Goal: Task Accomplishment & Management: Use online tool/utility

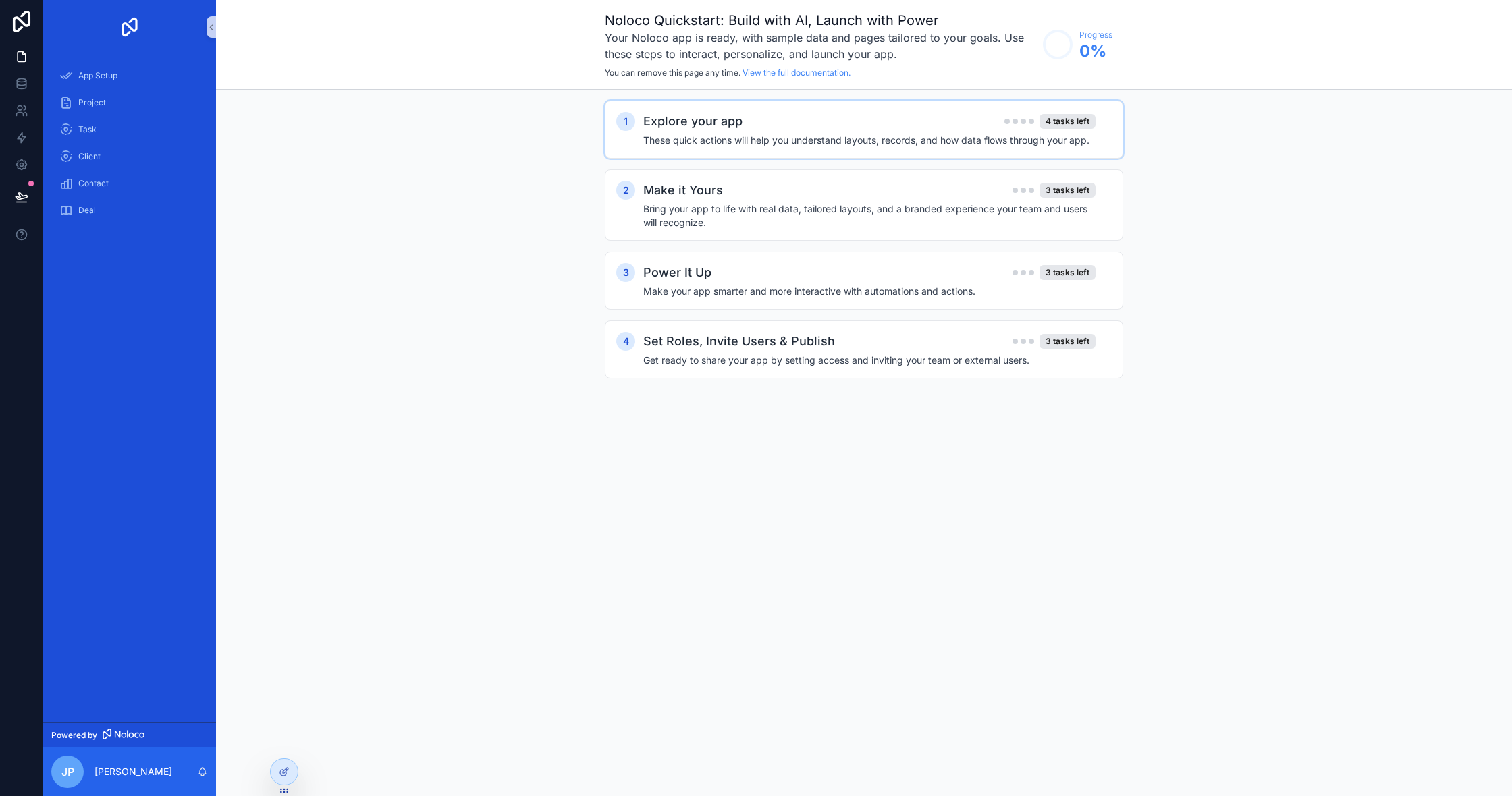
click at [665, 121] on h2 "Explore your app" at bounding box center [693, 122] width 99 height 19
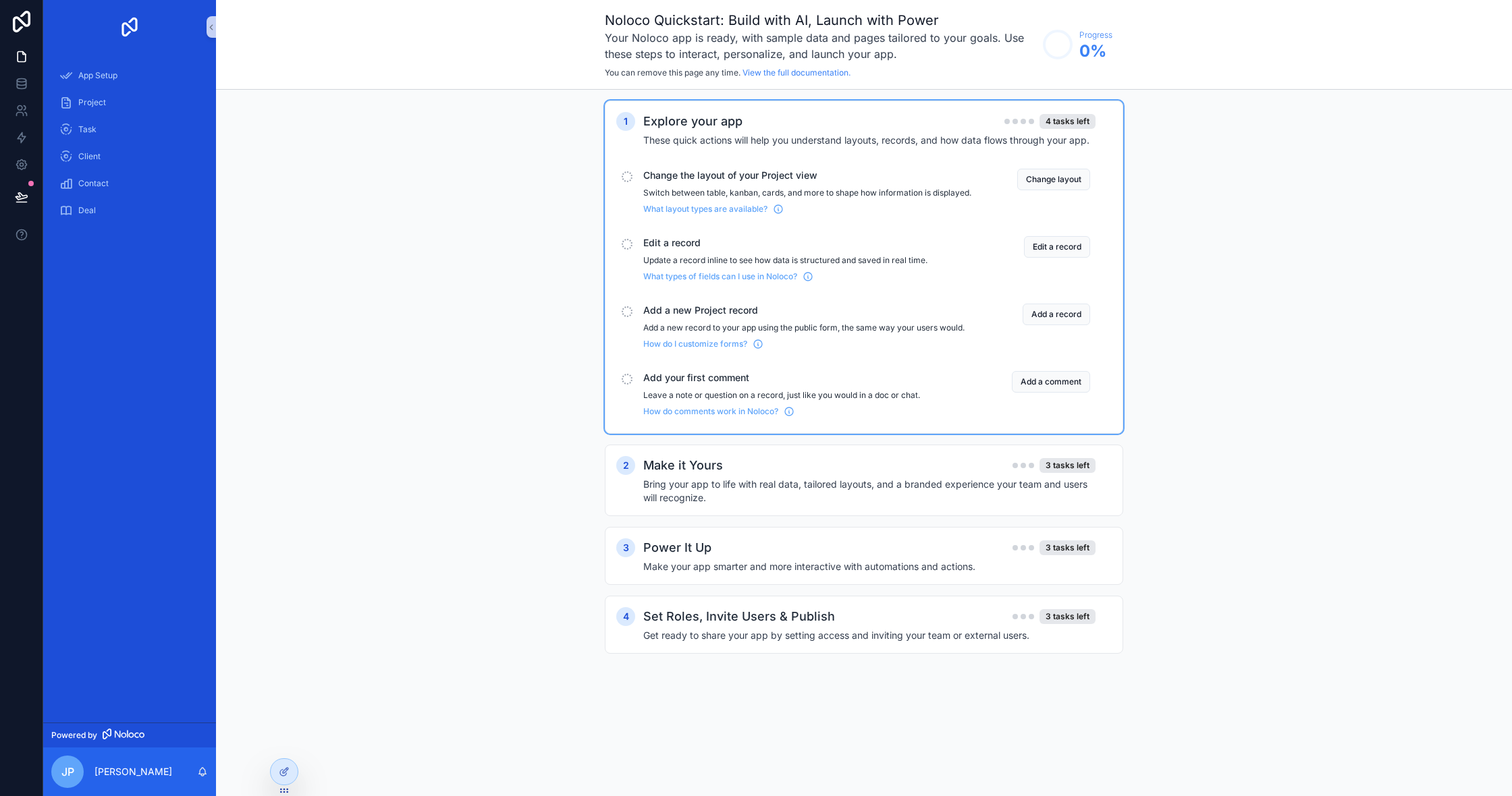
click at [1037, 192] on div "Change layout" at bounding box center [1036, 191] width 108 height 46
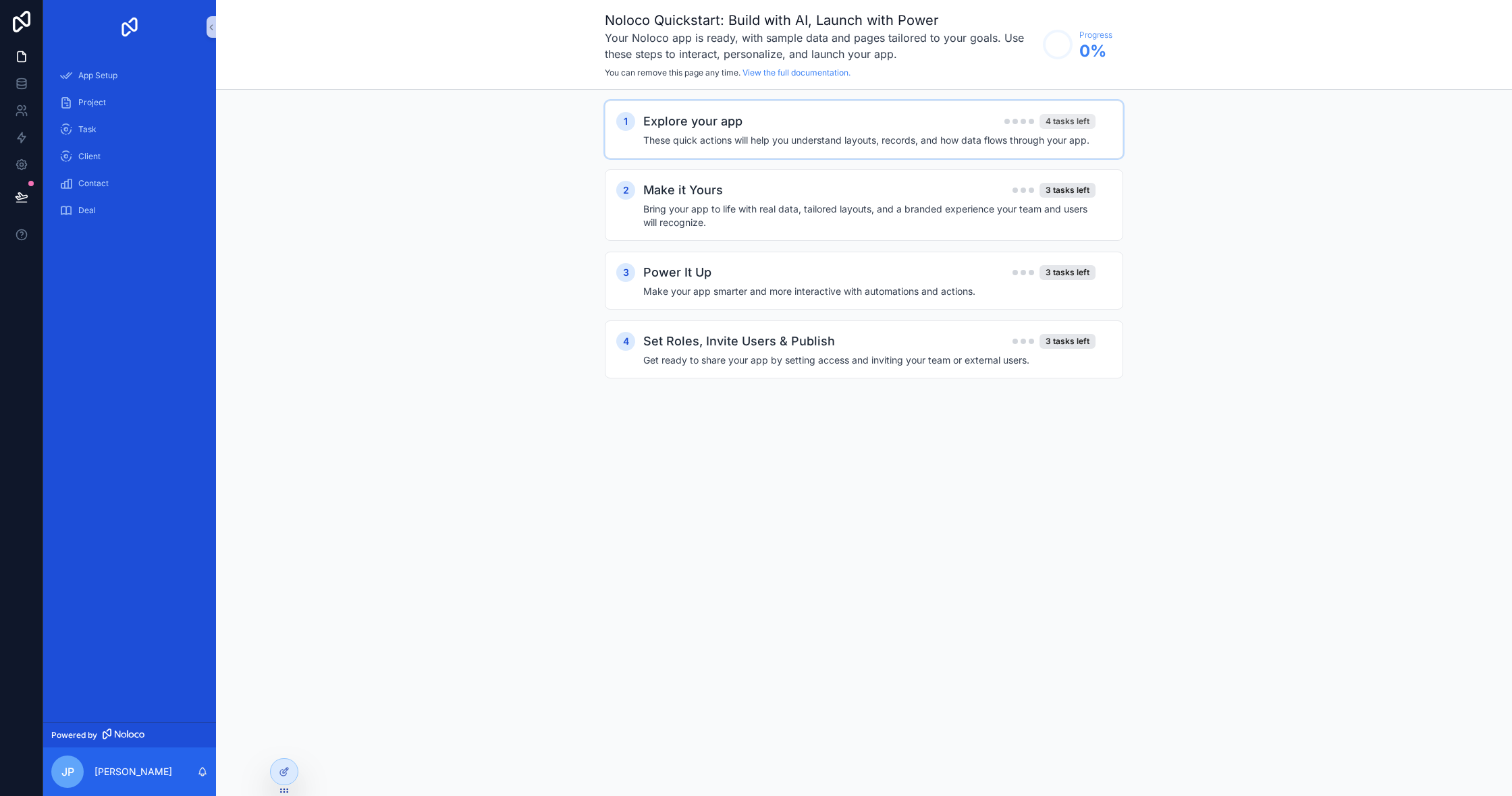
click at [1055, 121] on div "4 tasks left" at bounding box center [1067, 122] width 56 height 15
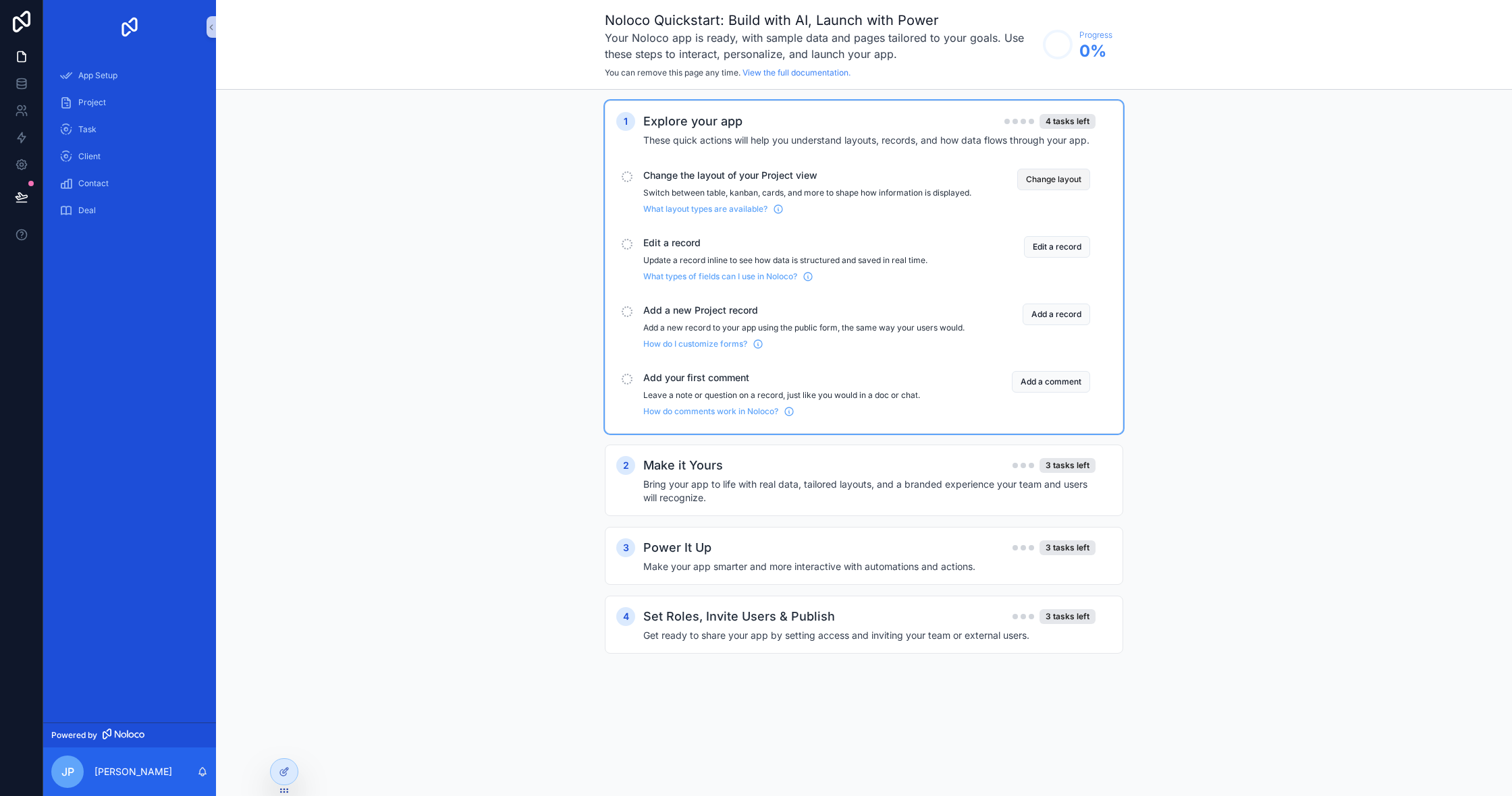
click at [1054, 179] on button "Change layout" at bounding box center [1053, 179] width 73 height 22
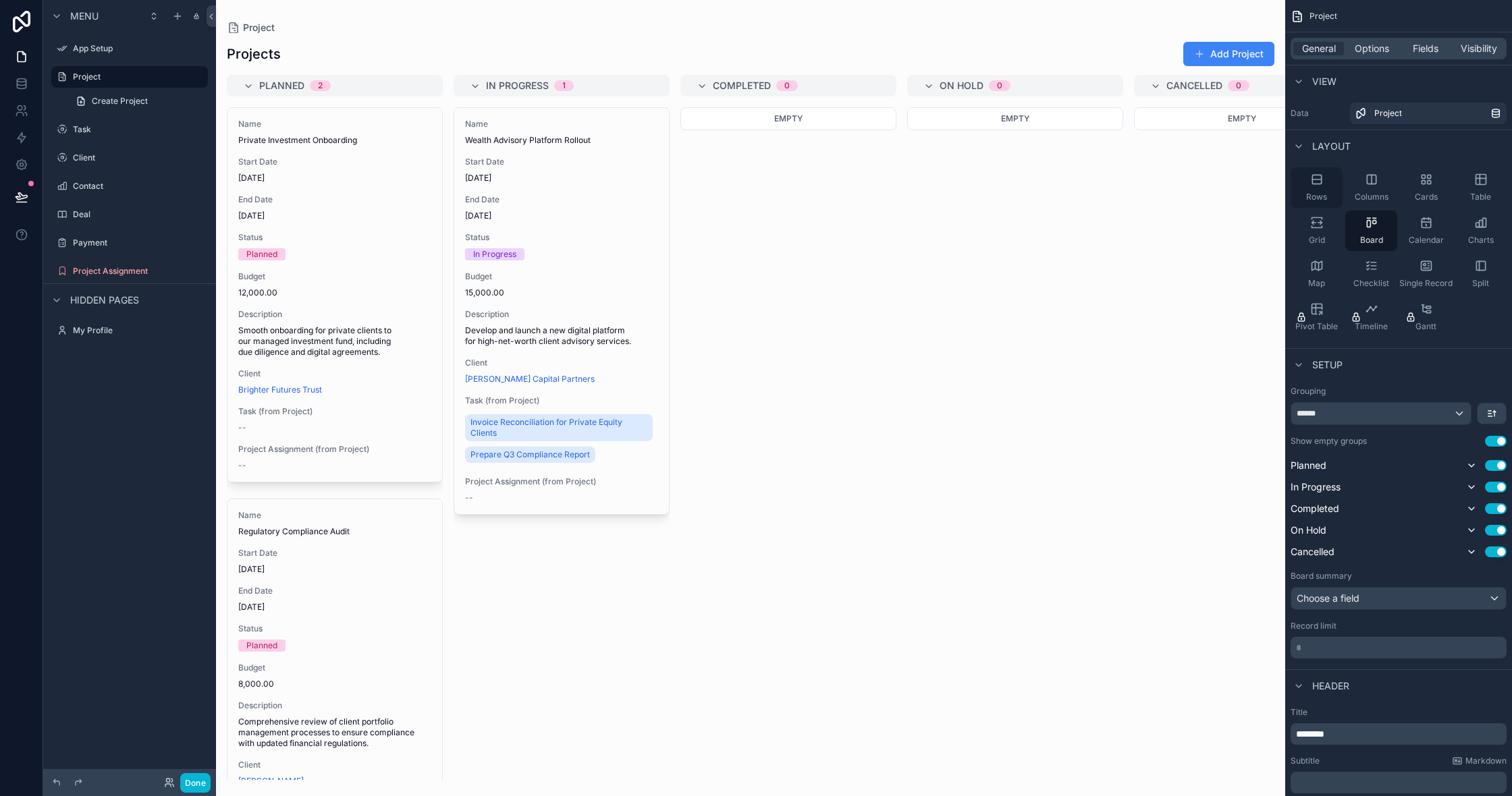
click at [1327, 193] on div "Rows" at bounding box center [1316, 188] width 52 height 40
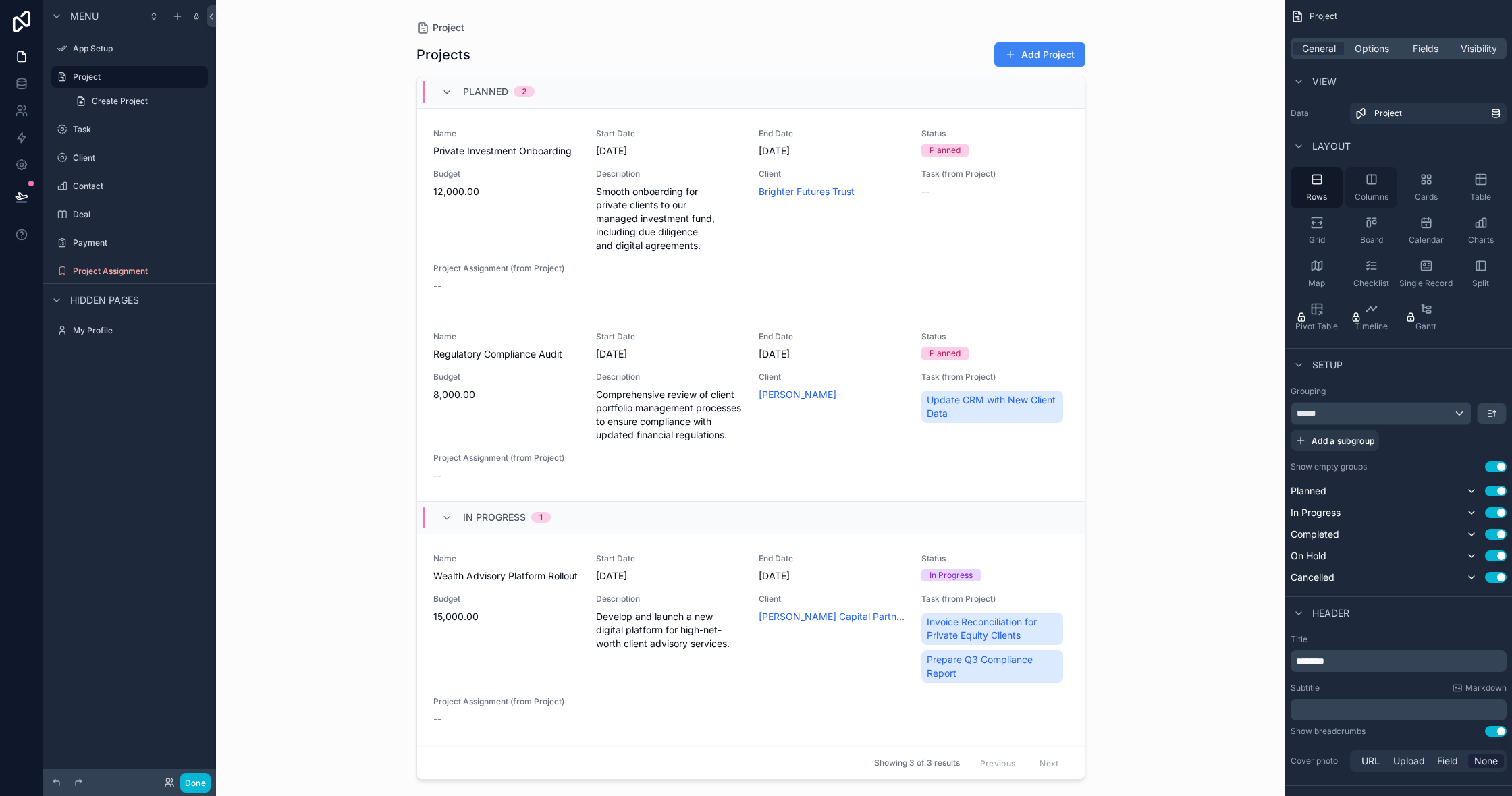
click at [1356, 185] on div "Columns" at bounding box center [1371, 188] width 52 height 40
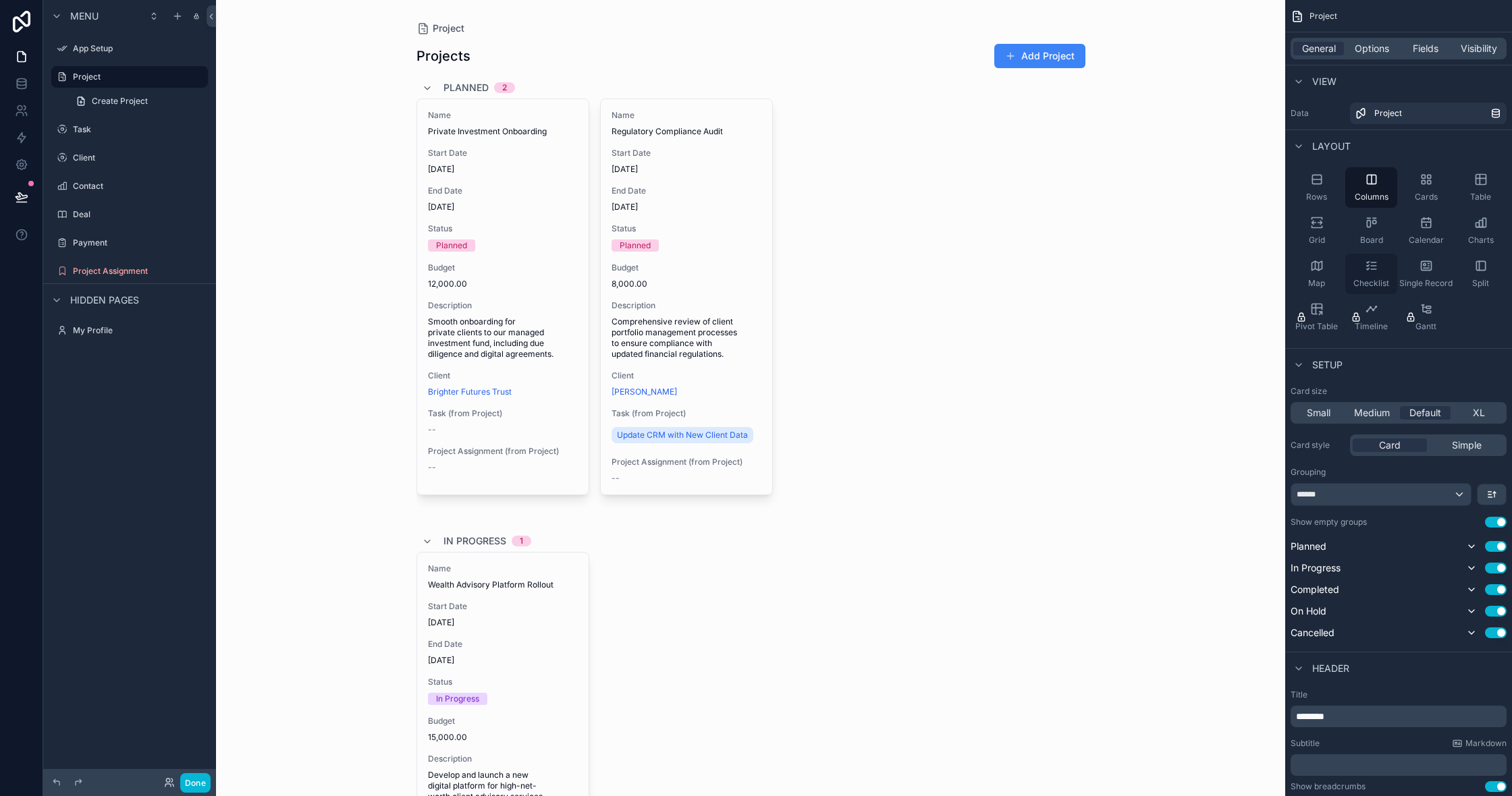
click at [1374, 274] on div "Checklist" at bounding box center [1371, 274] width 52 height 40
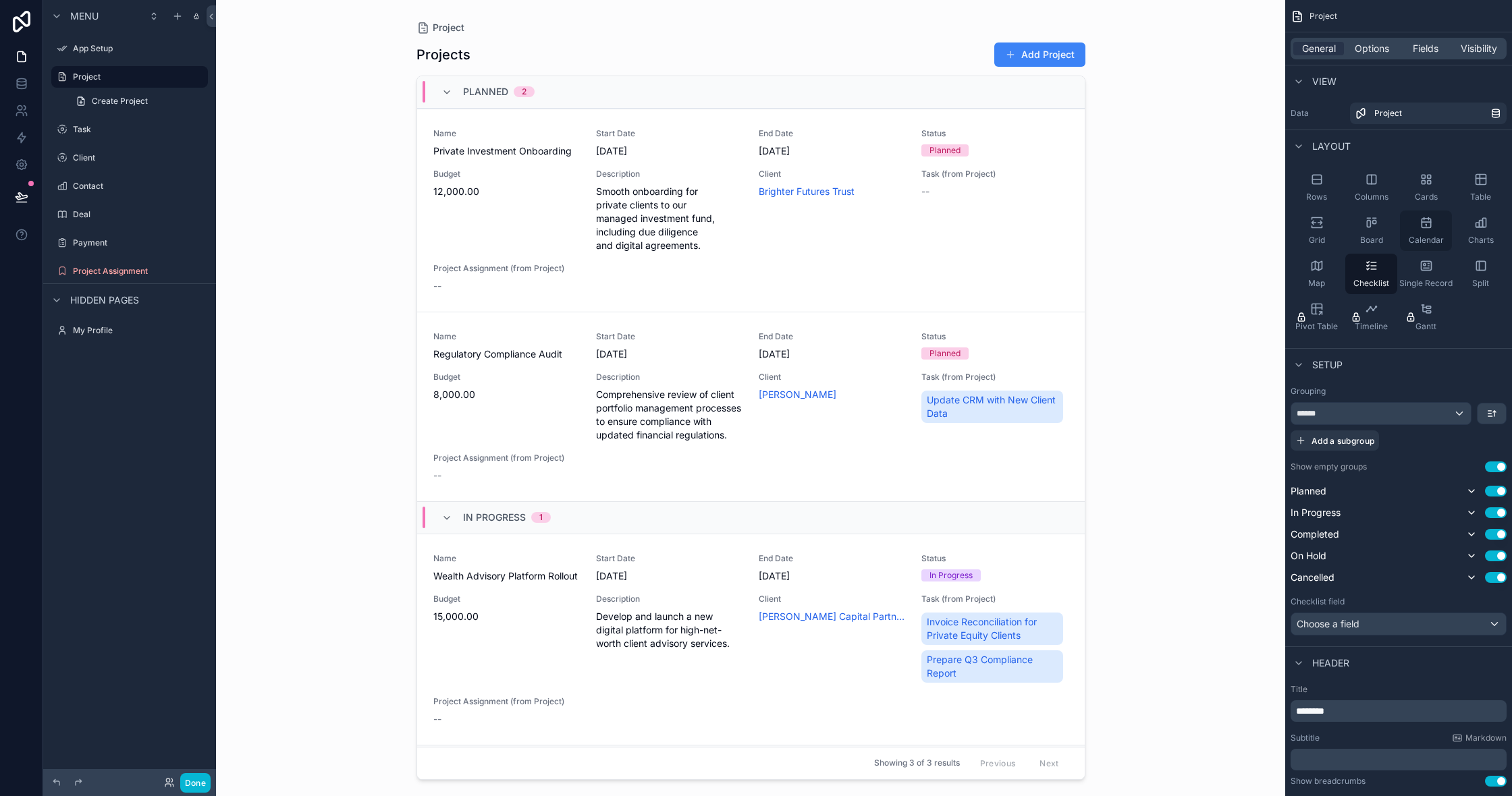
click at [1415, 222] on div "Calendar" at bounding box center [1426, 231] width 52 height 40
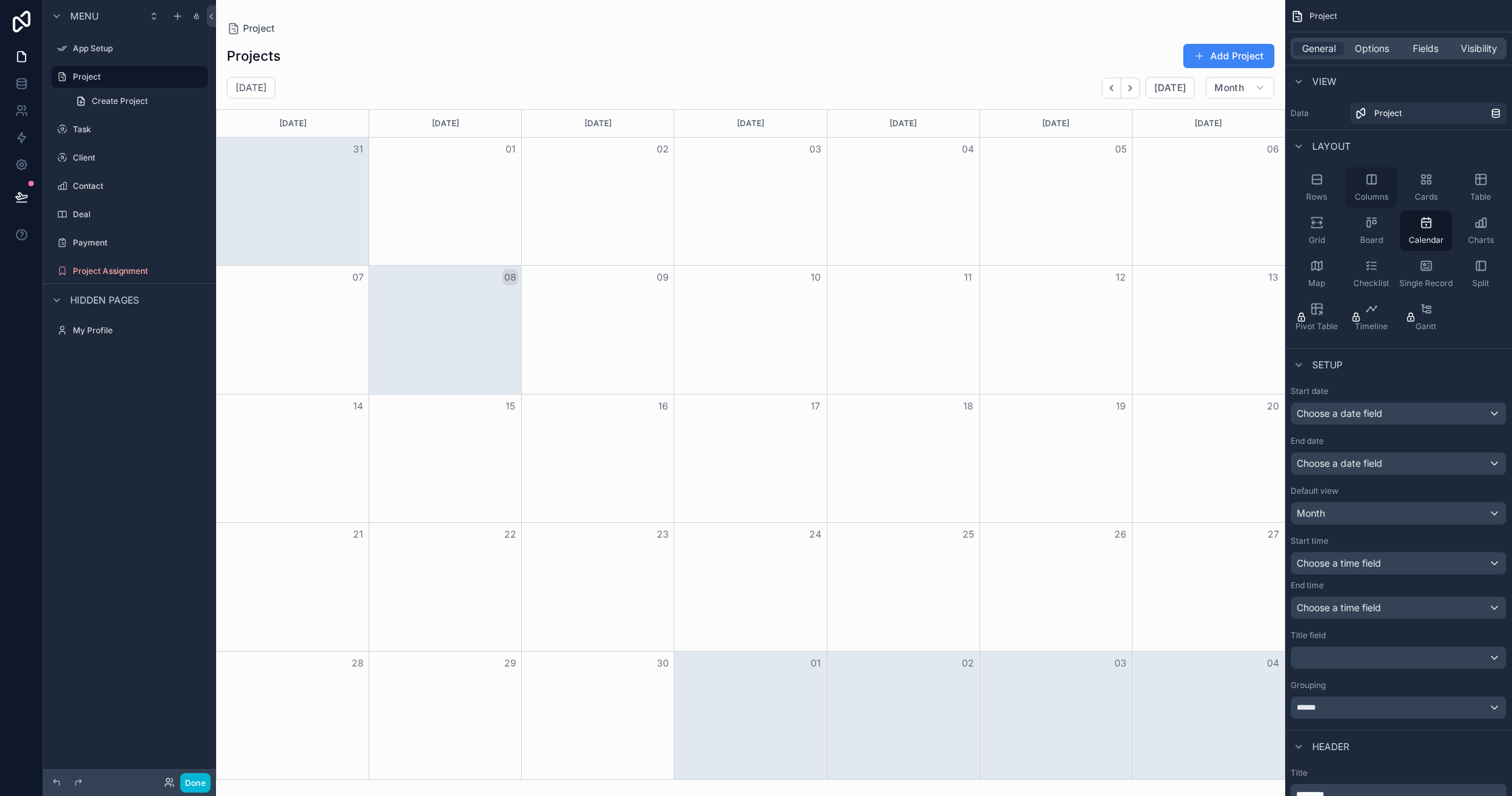
click at [1369, 198] on span "Columns" at bounding box center [1372, 196] width 34 height 11
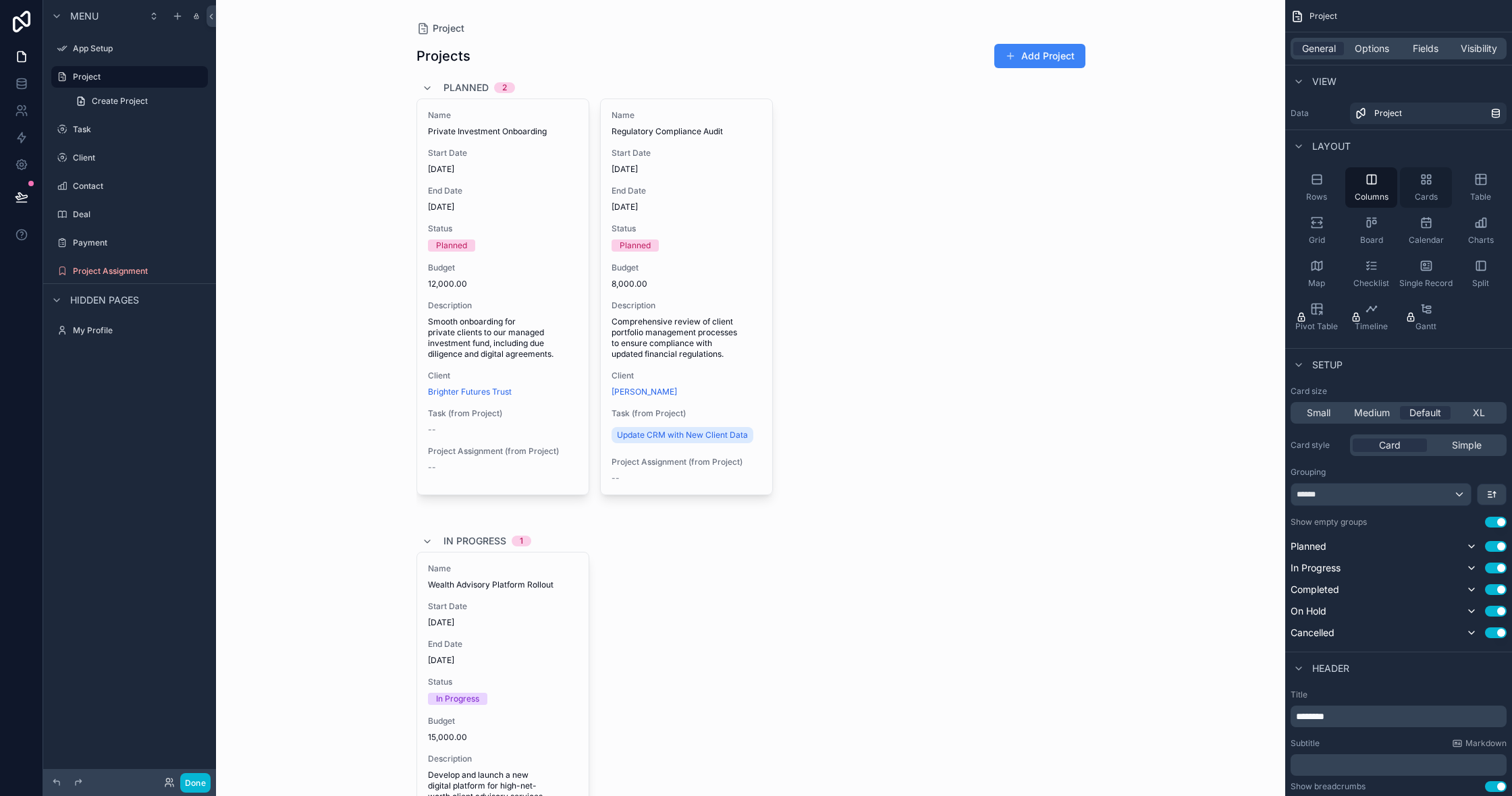
click at [1416, 190] on div "Cards" at bounding box center [1426, 188] width 52 height 40
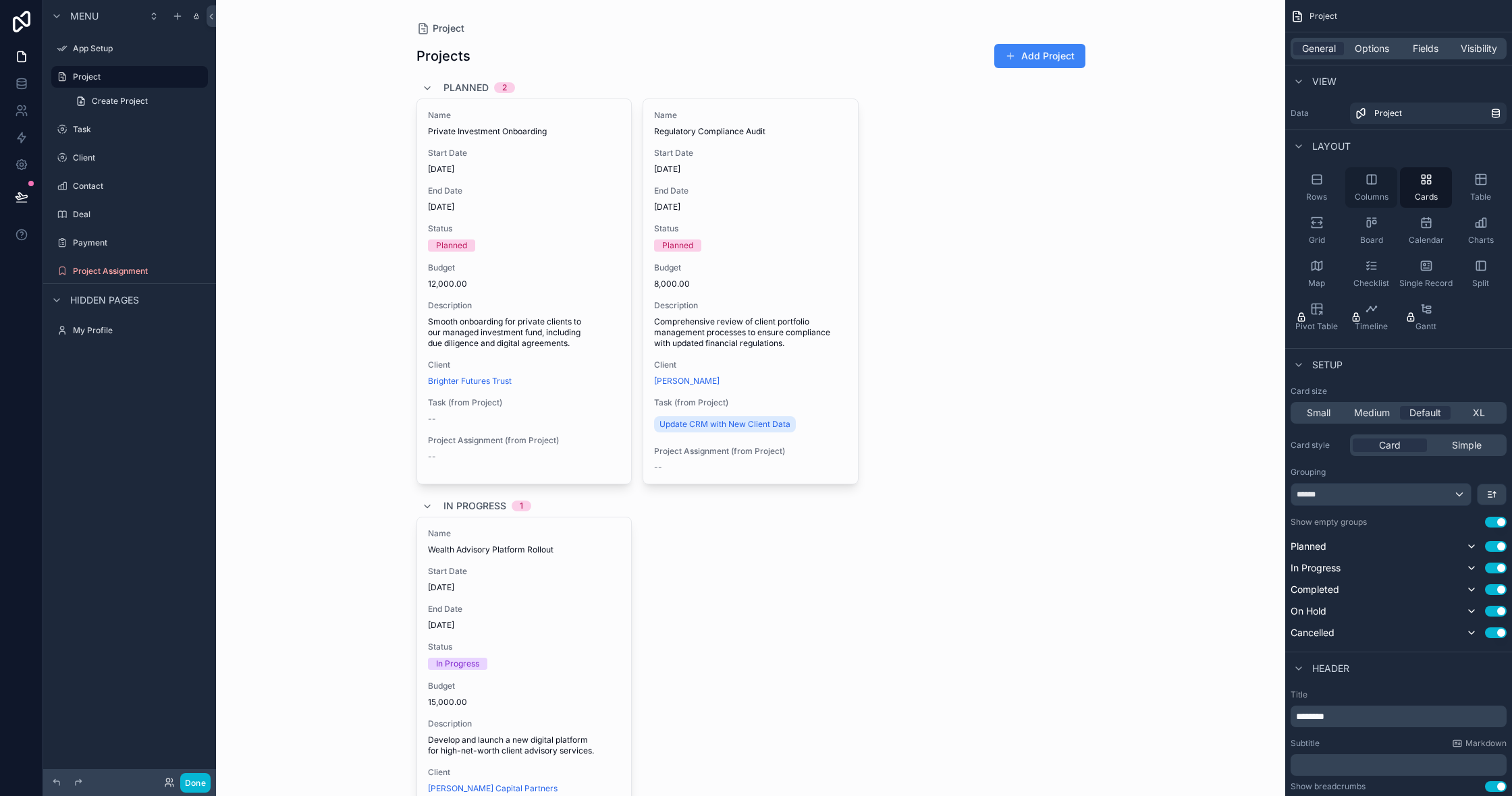
click at [1363, 202] on span "Columns" at bounding box center [1372, 196] width 34 height 11
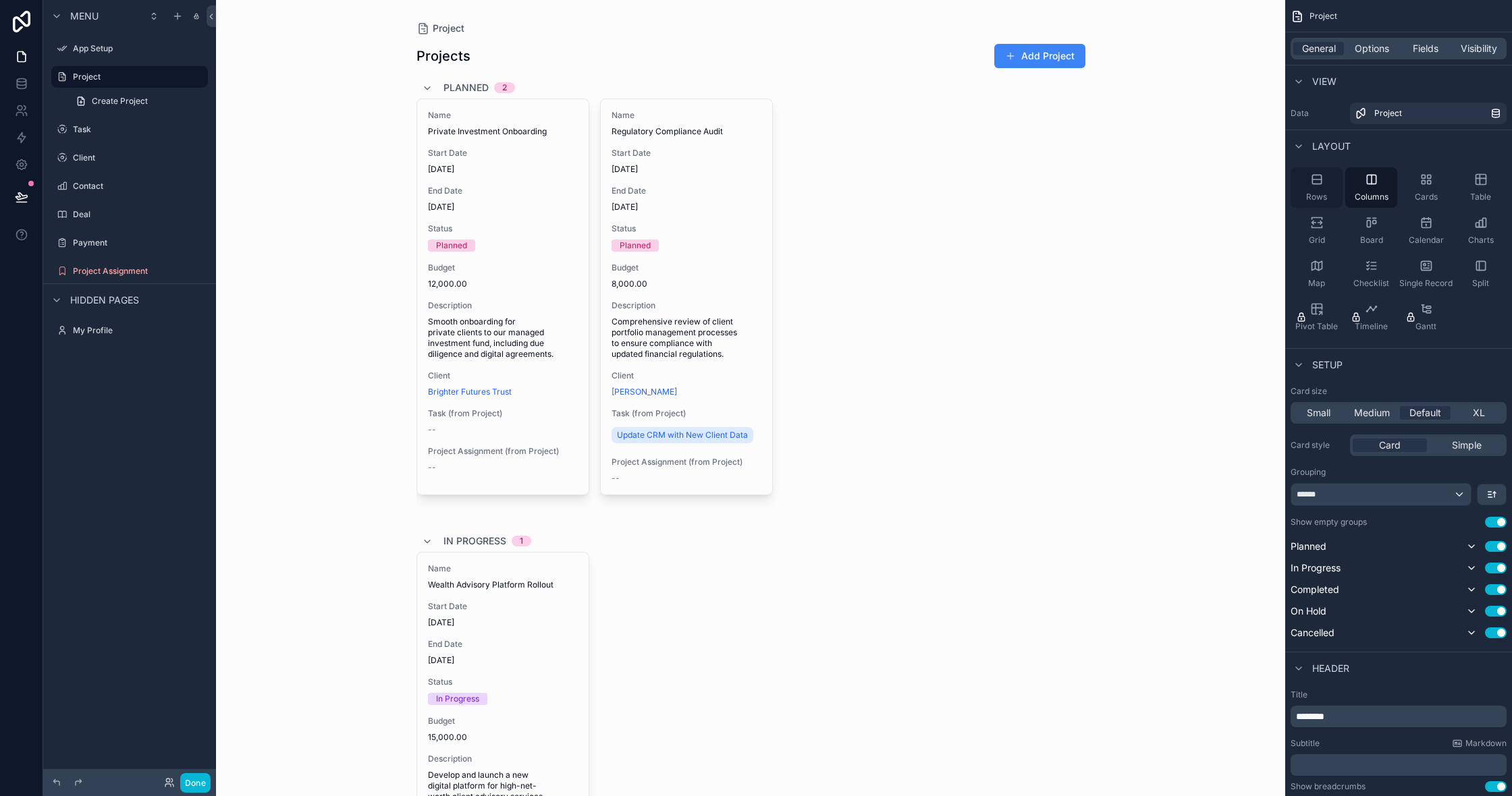
click at [1320, 200] on span "Rows" at bounding box center [1316, 196] width 21 height 11
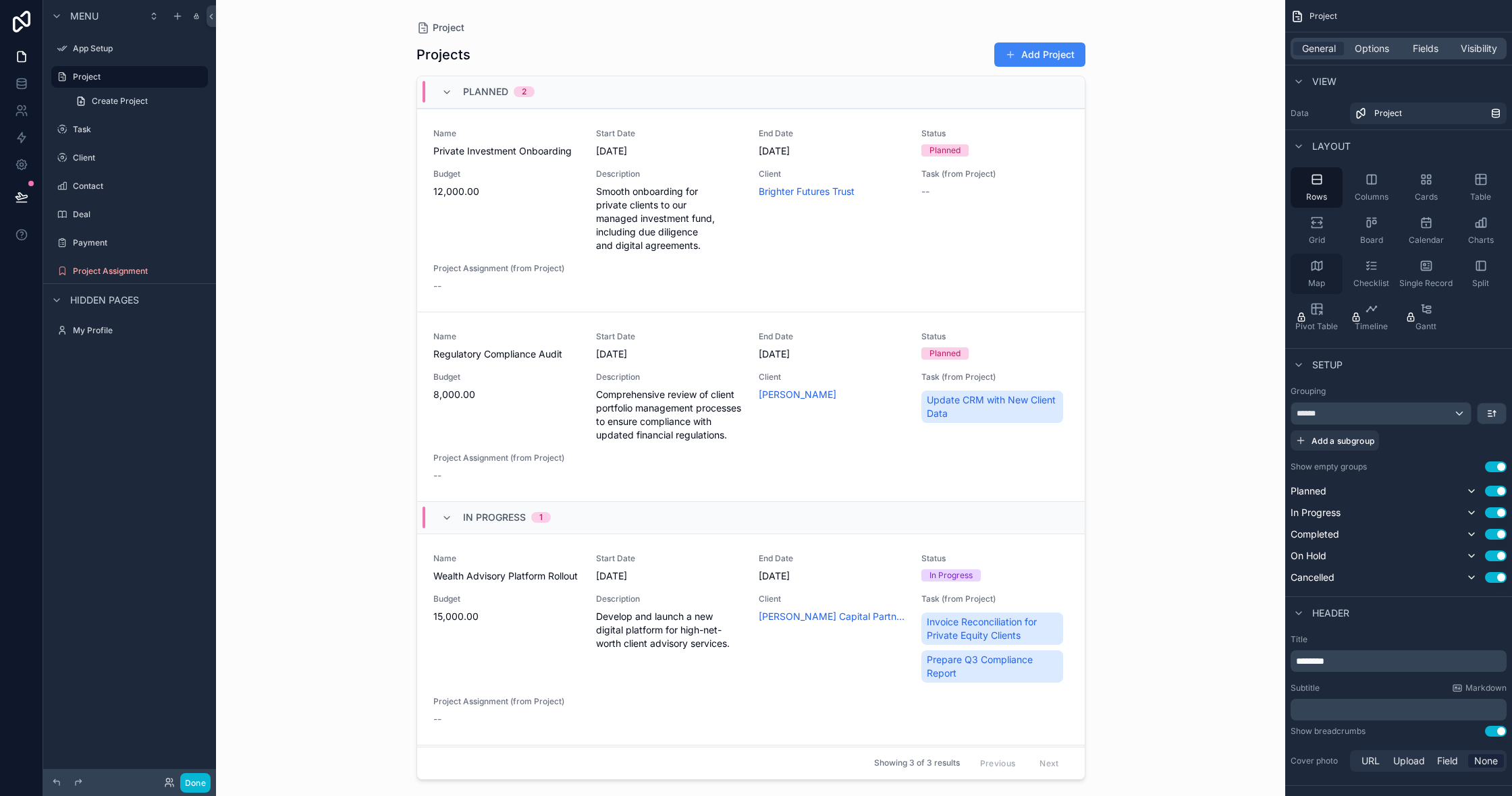
click at [1304, 265] on div "Map" at bounding box center [1316, 274] width 52 height 40
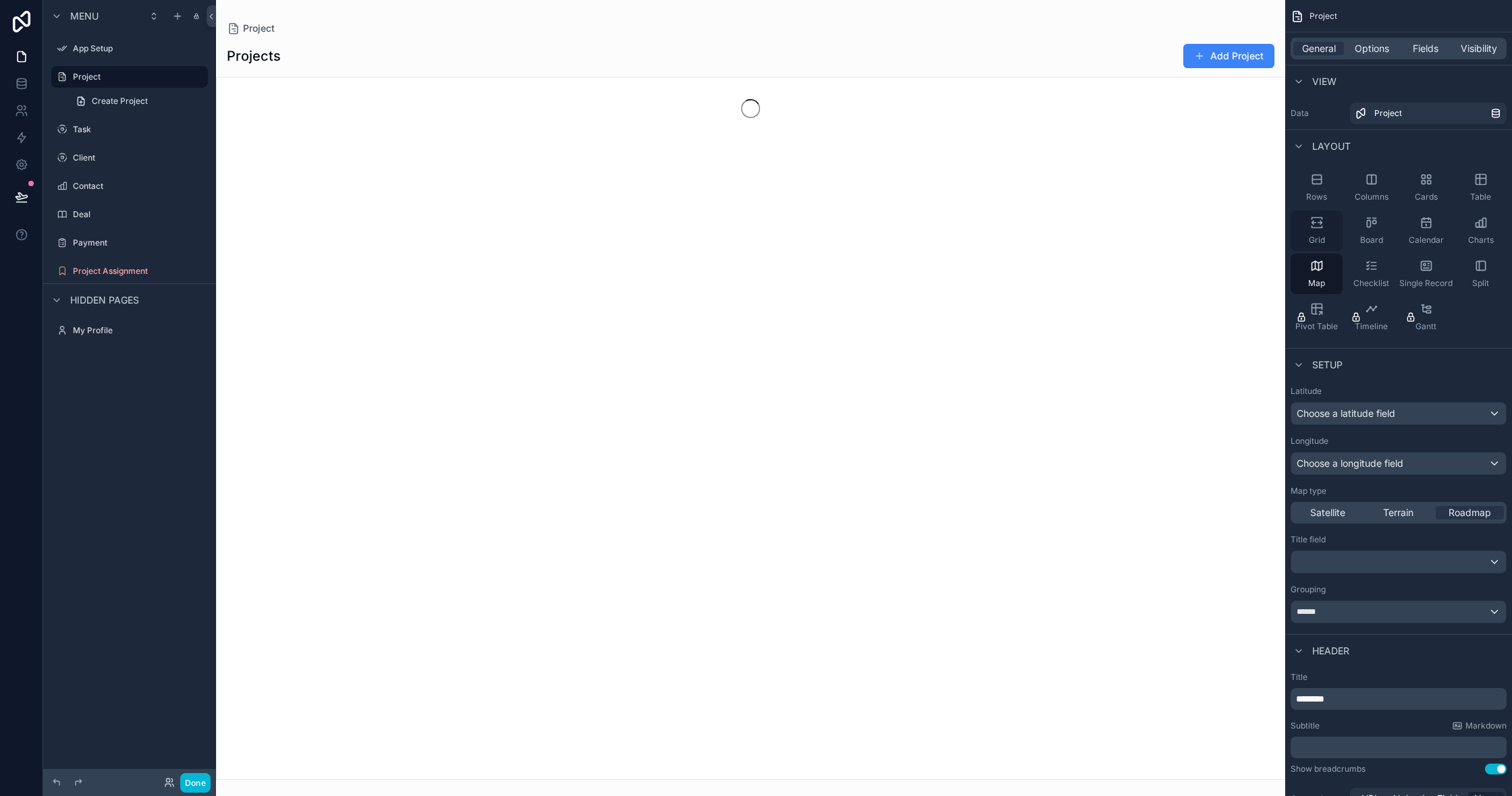
click at [1319, 226] on icon "scrollable content" at bounding box center [1317, 222] width 13 height 13
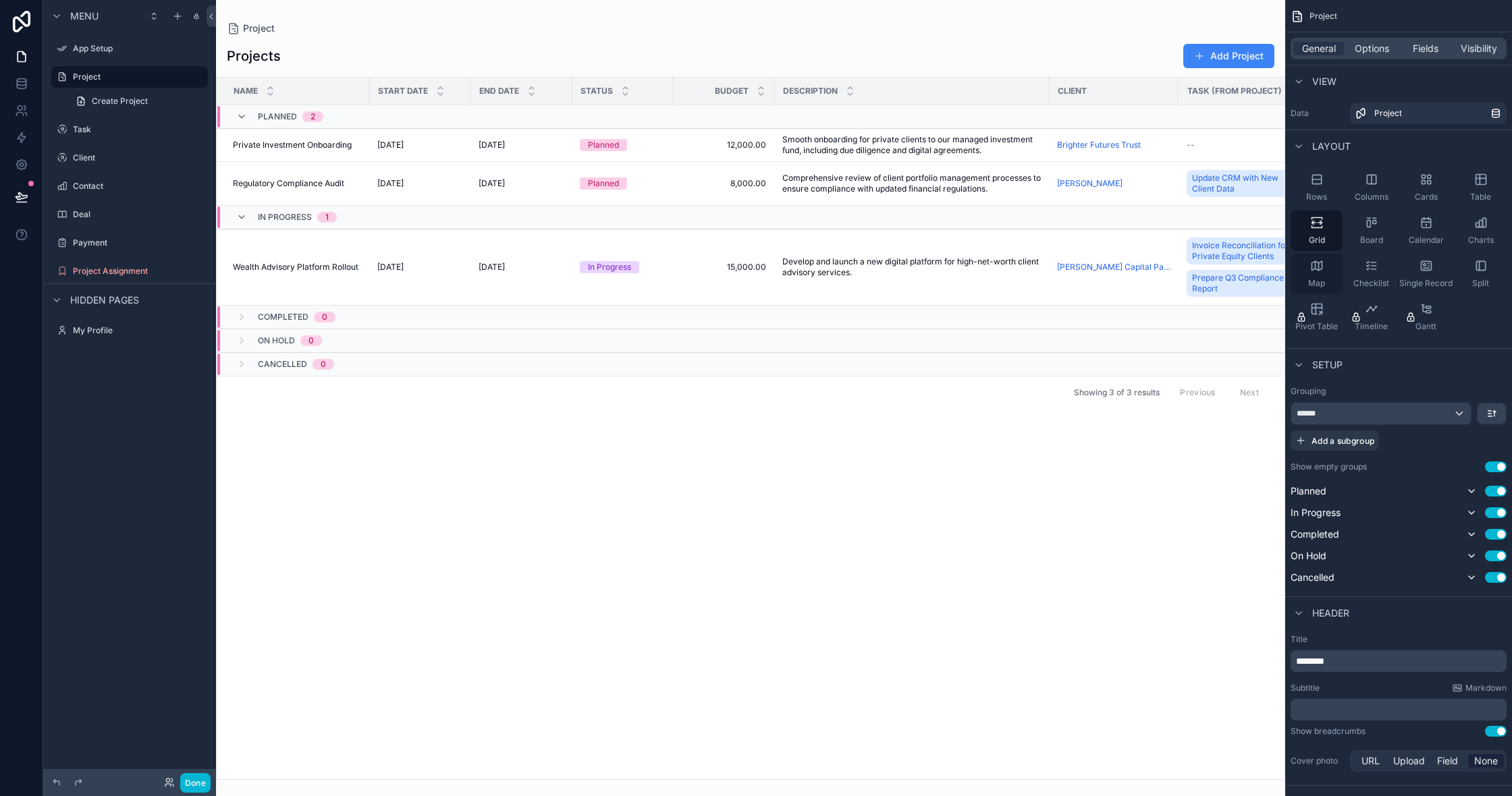
click at [1311, 268] on icon "scrollable content" at bounding box center [1316, 265] width 10 height 8
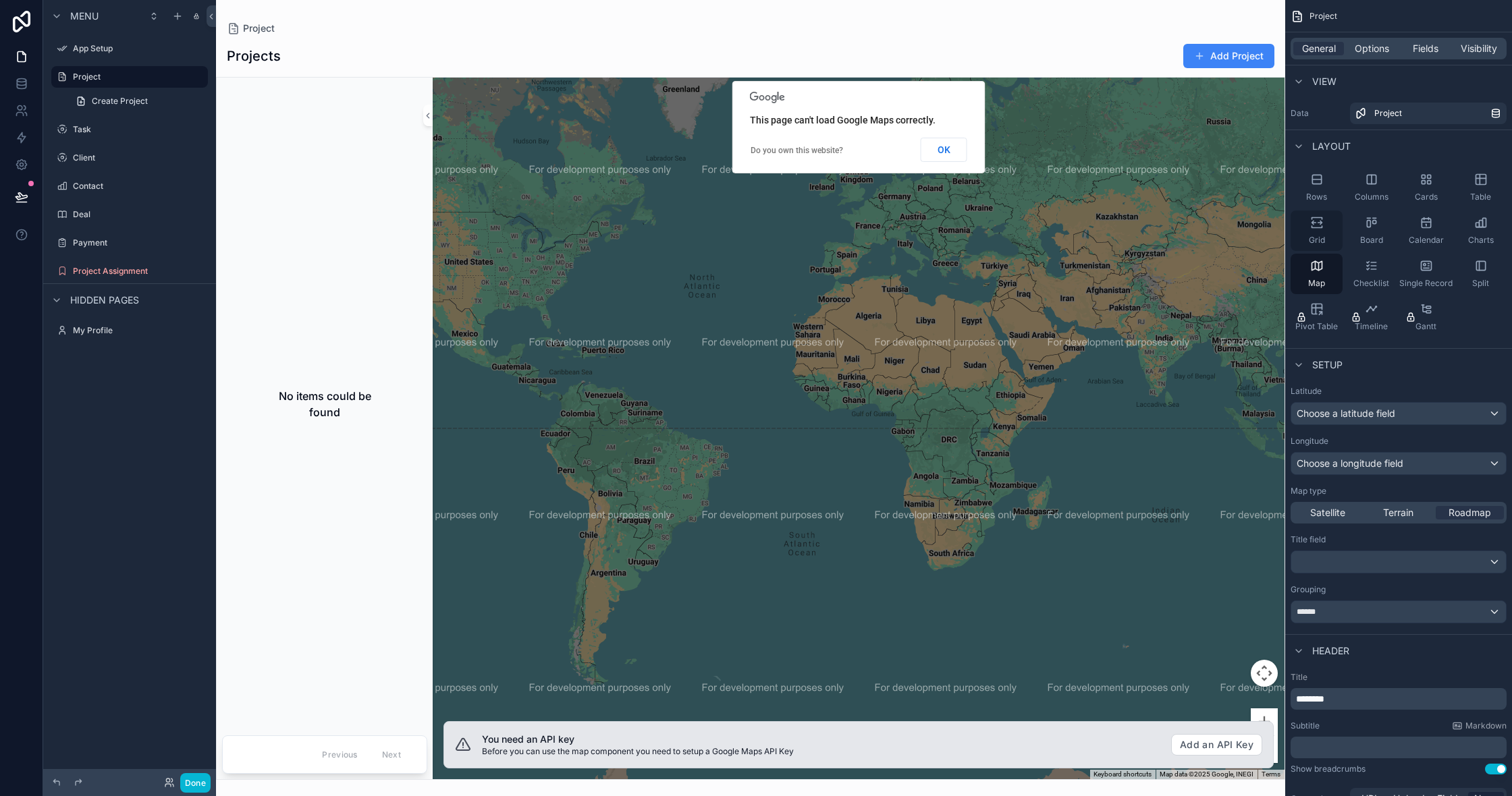
click at [1309, 237] on span "Grid" at bounding box center [1316, 240] width 16 height 11
